Goal: Check status

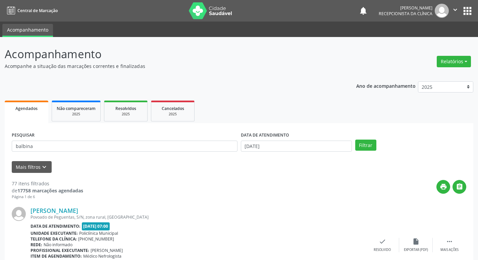
type input "balbina"
click at [356, 139] on button "Filtrar" at bounding box center [366, 144] width 21 height 11
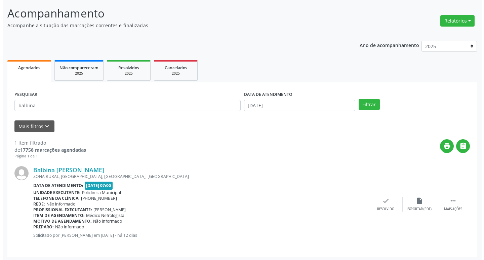
scroll to position [42, 0]
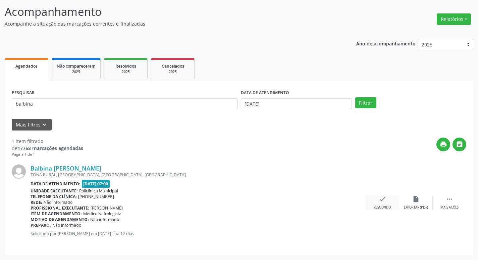
click at [385, 201] on icon "check" at bounding box center [382, 198] width 7 height 7
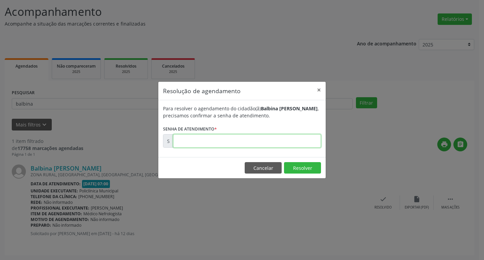
click at [206, 147] on input "text" at bounding box center [247, 140] width 148 height 13
type input "00171837"
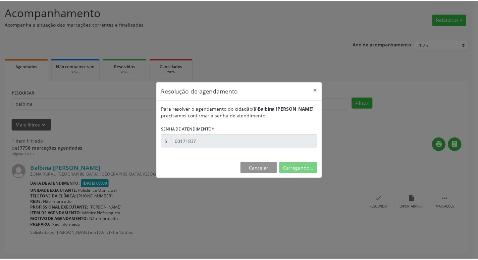
scroll to position [0, 0]
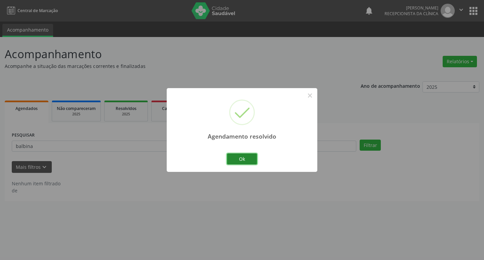
click at [237, 157] on button "Ok" at bounding box center [242, 158] width 30 height 11
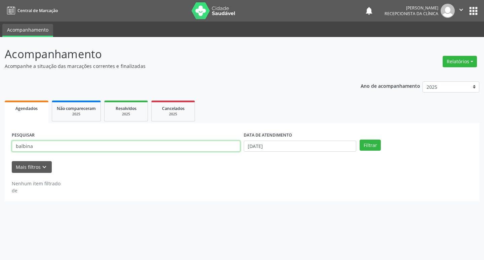
click at [119, 149] on input "balbina" at bounding box center [126, 145] width 228 height 11
click at [179, 144] on input "text" at bounding box center [126, 145] width 228 height 11
click at [178, 144] on input "text" at bounding box center [126, 145] width 228 height 11
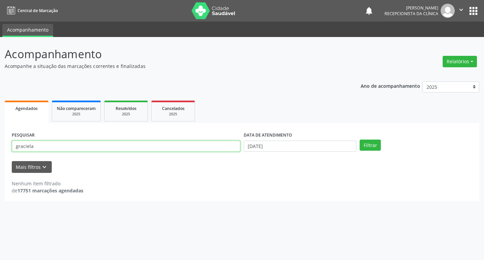
type input "graciela"
click at [359, 139] on button "Filtrar" at bounding box center [369, 144] width 21 height 11
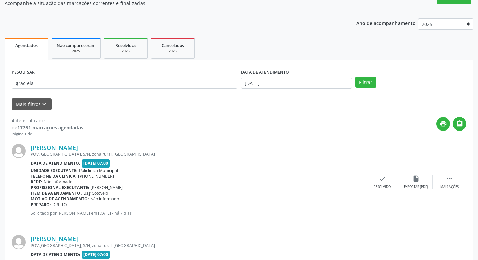
scroll to position [67, 0]
